Goal: Communication & Community: Ask a question

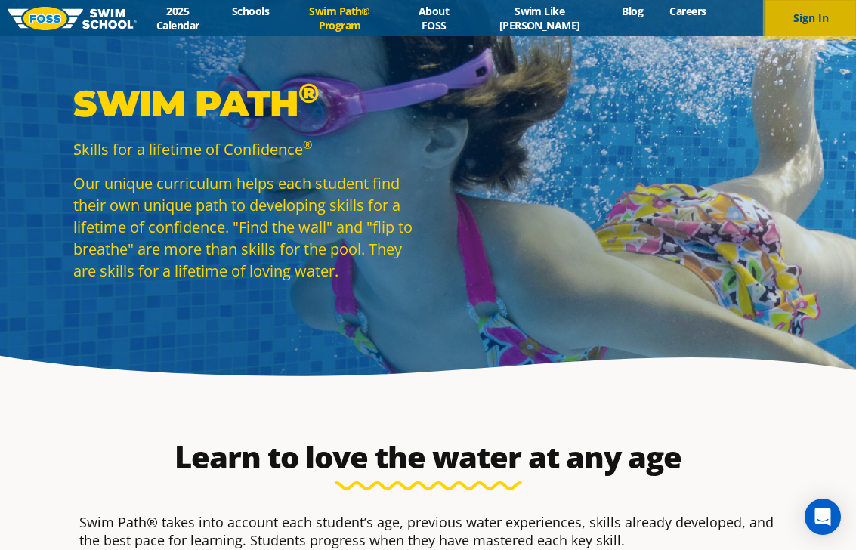
click at [801, 22] on button "Sign In" at bounding box center [810, 18] width 91 height 36
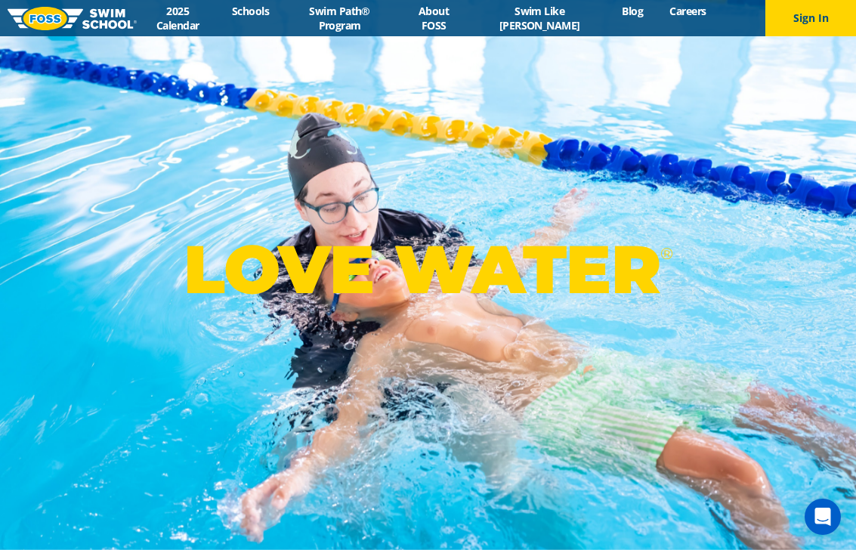
click at [88, 26] on img at bounding box center [72, 18] width 129 height 23
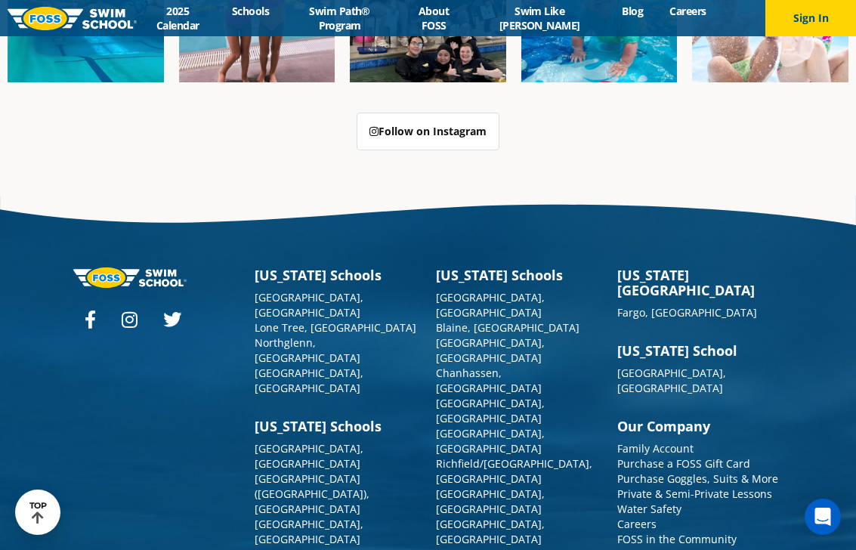
scroll to position [4155, 0]
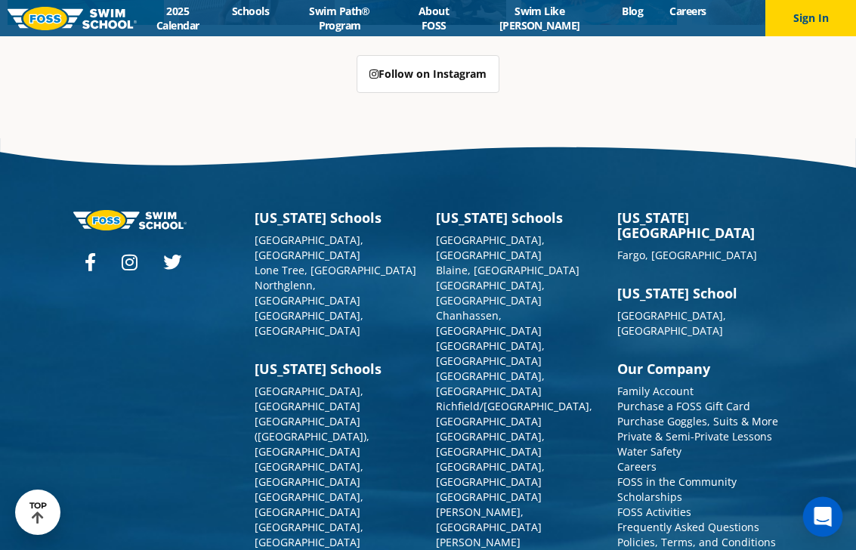
click at [824, 518] on icon "Open Intercom Messenger" at bounding box center [822, 517] width 17 height 20
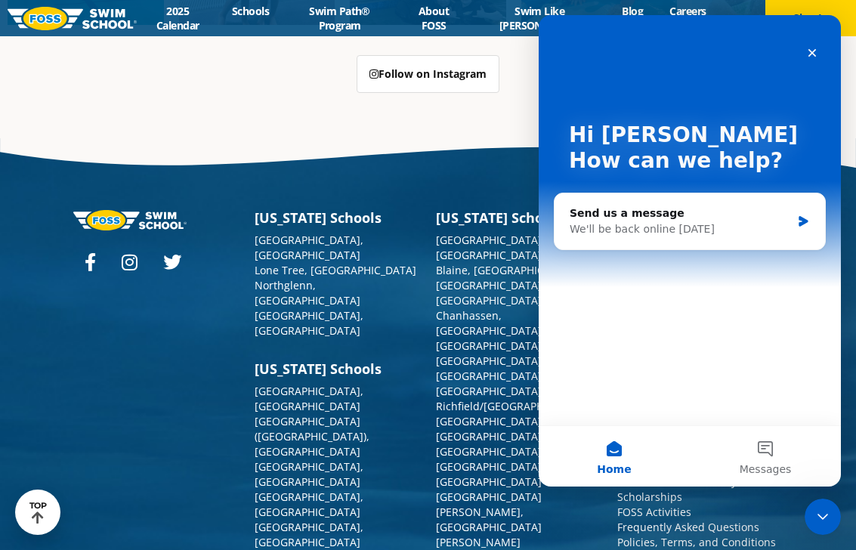
scroll to position [0, 0]
click at [810, 45] on div "Close" at bounding box center [812, 52] width 27 height 27
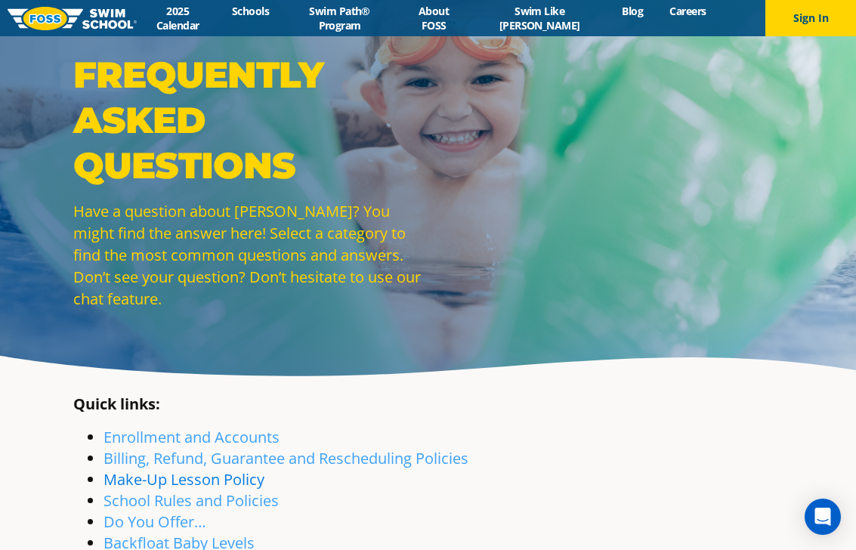
click at [233, 479] on link "Make-Up Lesson Policy" at bounding box center [184, 479] width 161 height 20
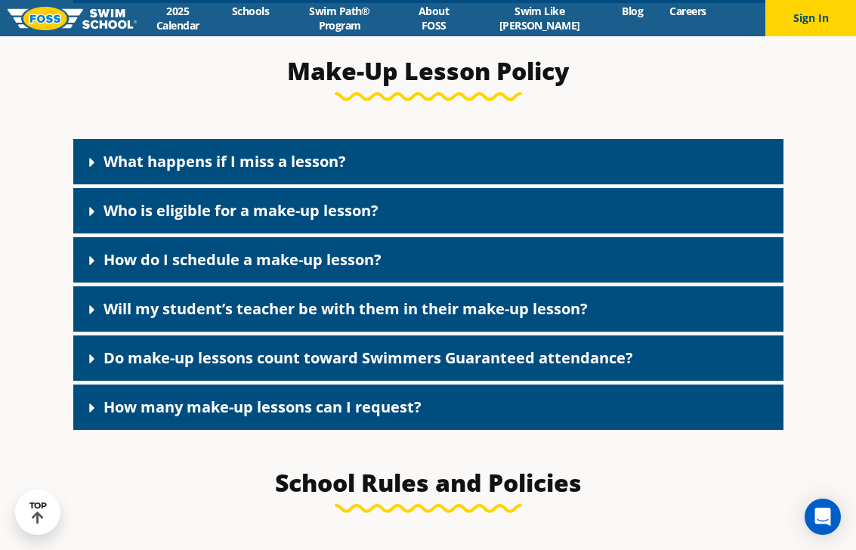
scroll to position [1705, 0]
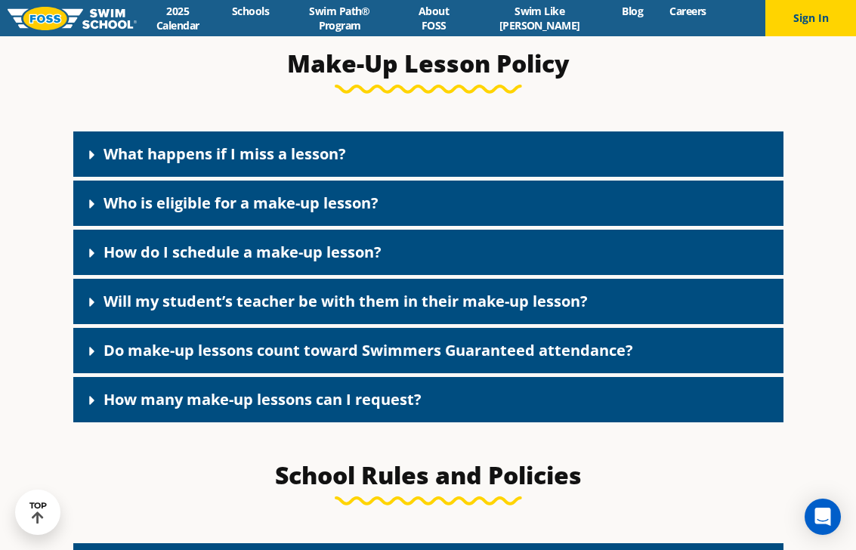
click at [221, 257] on link "How do I schedule a make-up lesson?" at bounding box center [243, 252] width 278 height 20
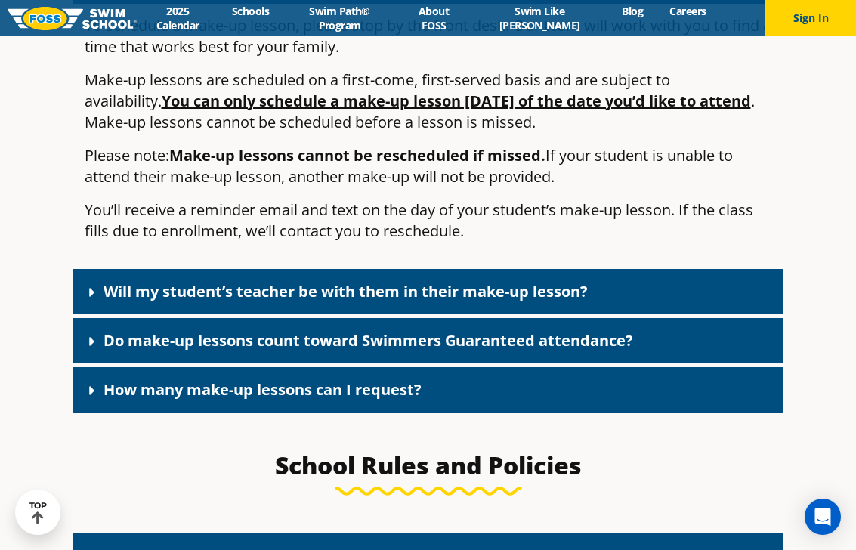
scroll to position [1979, 0]
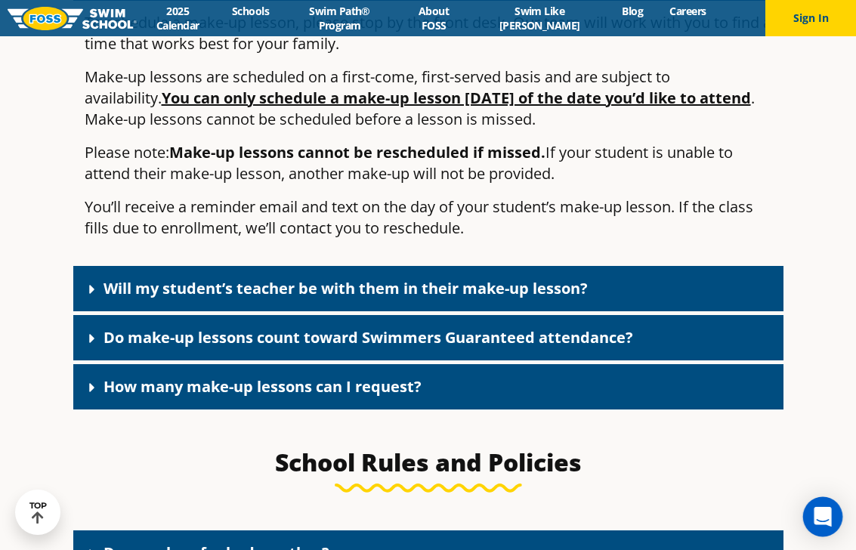
click at [824, 516] on icon "Open Intercom Messenger" at bounding box center [822, 517] width 17 height 20
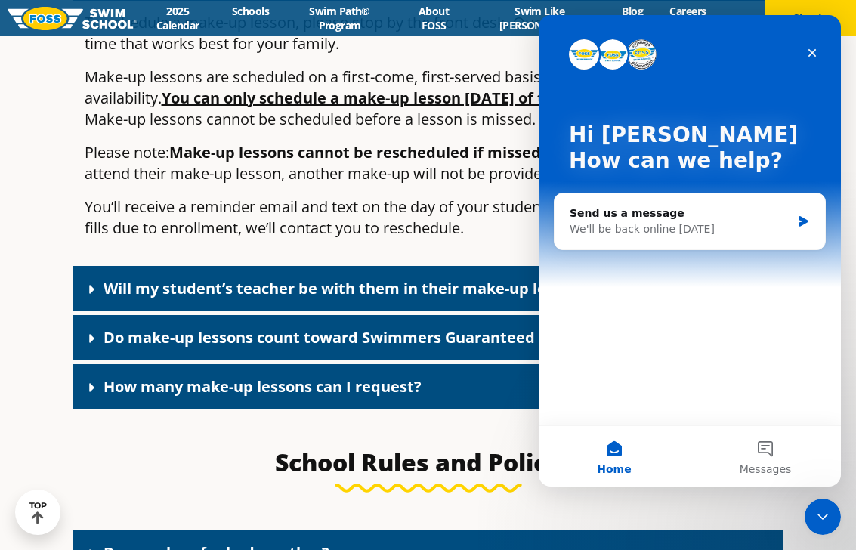
scroll to position [0, 0]
click at [797, 221] on icon "Intercom messenger" at bounding box center [803, 221] width 13 height 12
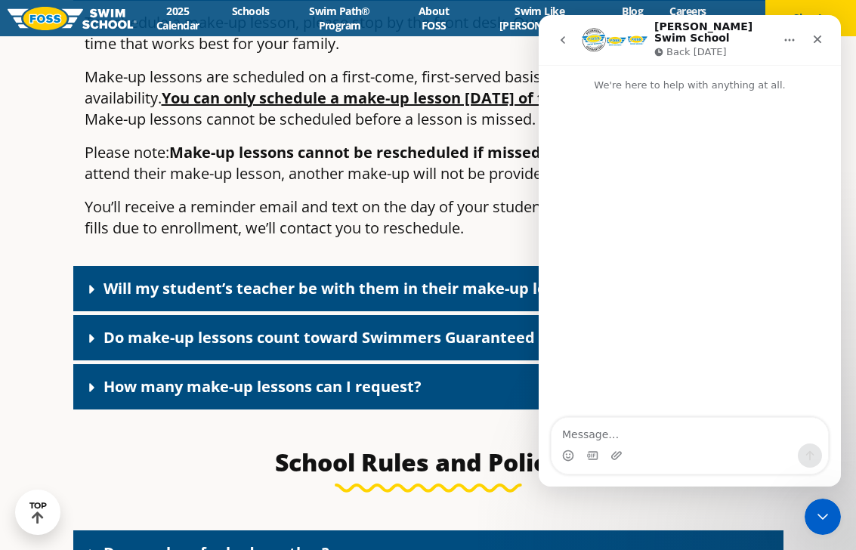
click at [596, 435] on textarea "Message…" at bounding box center [690, 431] width 277 height 26
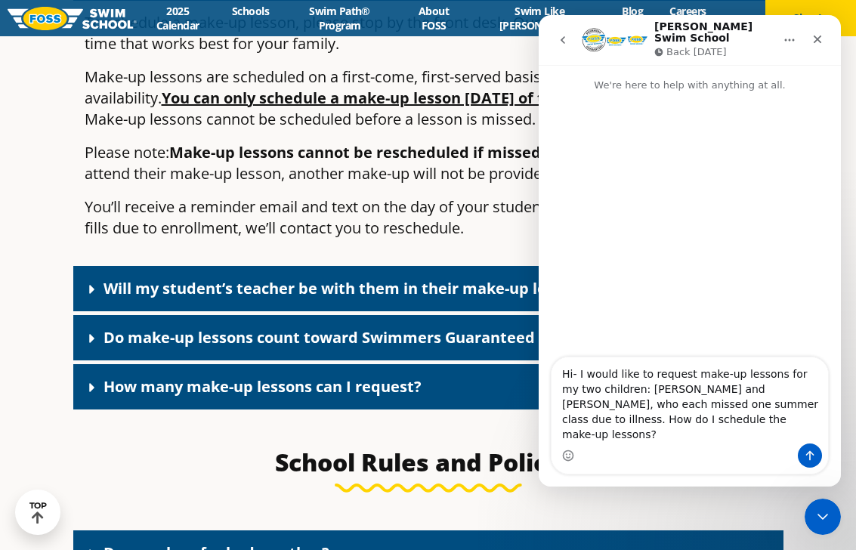
type textarea "Hi- I would like to request make-up lessons for my two children: Olive Klein an…"
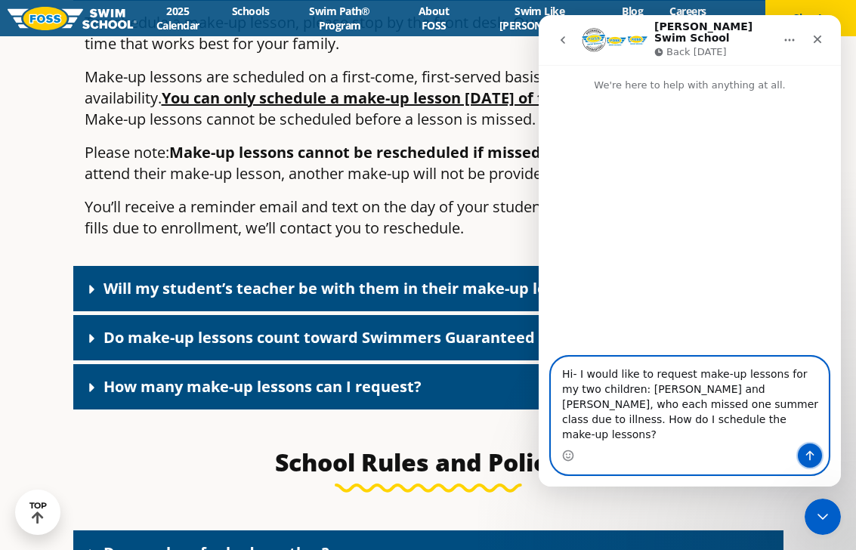
click at [811, 457] on icon "Send a message…" at bounding box center [810, 456] width 12 height 12
